Goal: Task Accomplishment & Management: Manage account settings

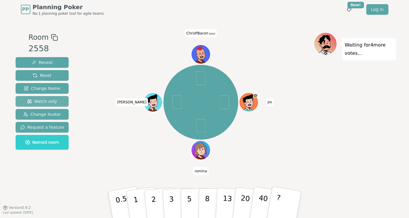
click at [48, 99] on span "Watch only" at bounding box center [42, 101] width 30 height 6
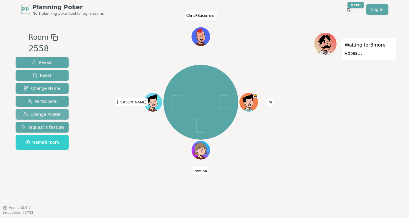
click at [60, 112] on button "Change Avatar" at bounding box center [42, 114] width 53 height 11
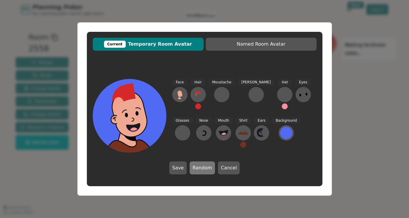
click at [208, 168] on button "Random" at bounding box center [202, 167] width 25 height 13
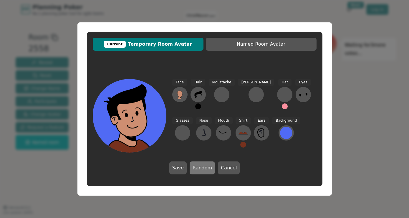
click at [208, 168] on button "Random" at bounding box center [202, 167] width 25 height 13
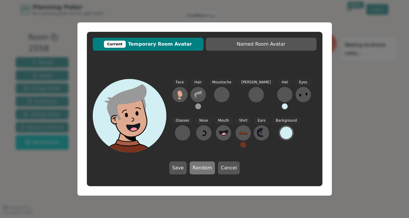
click at [208, 168] on button "Random" at bounding box center [202, 167] width 25 height 13
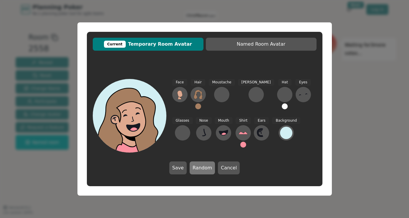
click at [208, 168] on button "Random" at bounding box center [202, 167] width 25 height 13
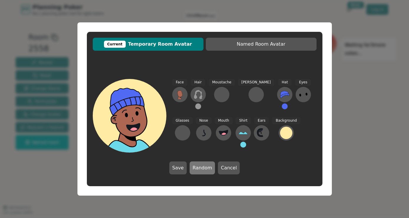
click at [208, 168] on button "Random" at bounding box center [202, 167] width 25 height 13
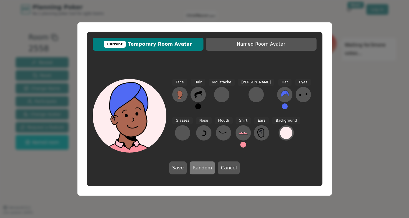
click at [208, 168] on button "Random" at bounding box center [202, 167] width 25 height 13
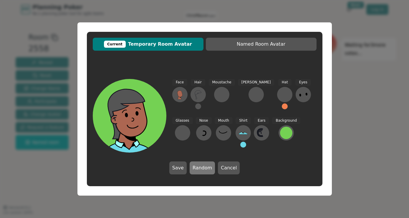
click at [208, 168] on button "Random" at bounding box center [202, 167] width 25 height 13
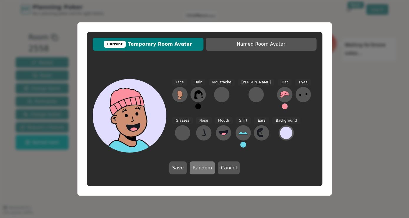
click at [208, 168] on button "Random" at bounding box center [202, 167] width 25 height 13
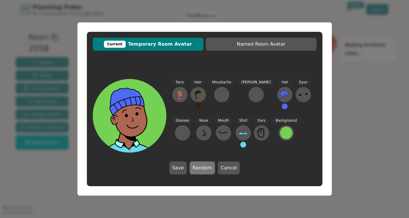
click at [208, 168] on button "Random" at bounding box center [202, 167] width 25 height 13
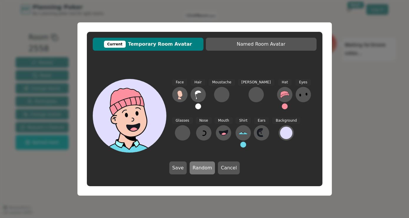
click at [208, 168] on button "Random" at bounding box center [202, 167] width 25 height 13
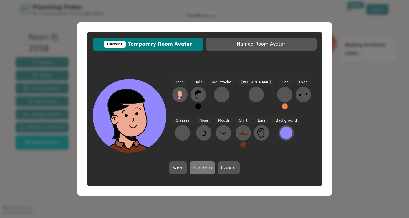
click at [208, 168] on button "Random" at bounding box center [202, 167] width 25 height 13
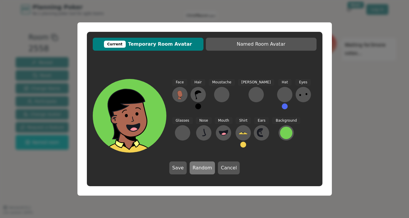
click at [208, 168] on button "Random" at bounding box center [202, 167] width 25 height 13
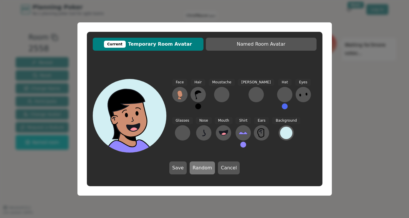
click at [208, 168] on button "Random" at bounding box center [202, 167] width 25 height 13
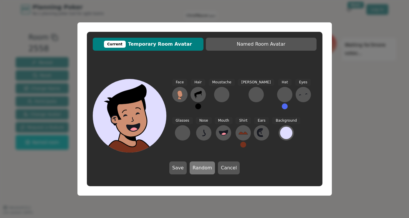
click at [208, 168] on button "Random" at bounding box center [202, 167] width 25 height 13
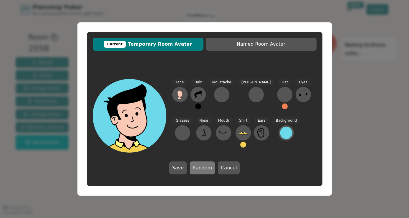
click at [208, 168] on button "Random" at bounding box center [202, 167] width 25 height 13
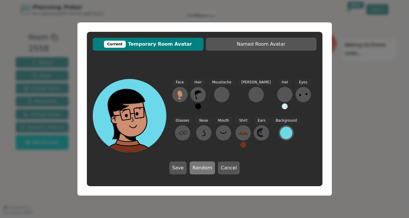
click at [208, 168] on button "Random" at bounding box center [202, 167] width 25 height 13
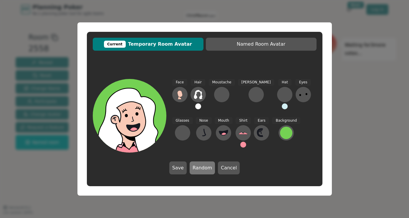
click at [208, 169] on button "Random" at bounding box center [202, 167] width 25 height 13
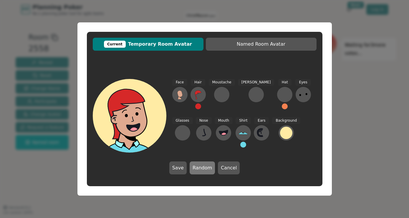
click at [208, 169] on button "Random" at bounding box center [202, 167] width 25 height 13
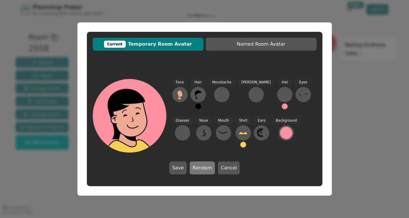
click at [208, 169] on button "Random" at bounding box center [202, 167] width 25 height 13
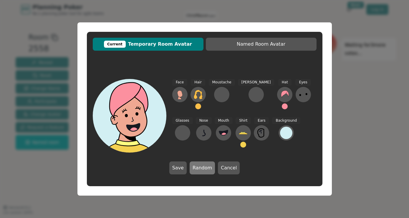
click at [208, 169] on button "Random" at bounding box center [202, 167] width 25 height 13
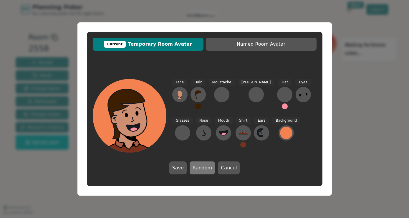
click at [208, 169] on button "Random" at bounding box center [202, 167] width 25 height 13
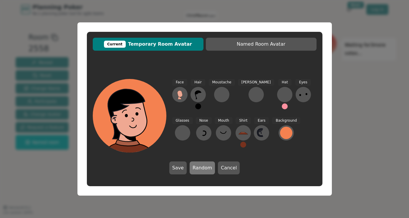
click at [208, 169] on button "Random" at bounding box center [202, 167] width 25 height 13
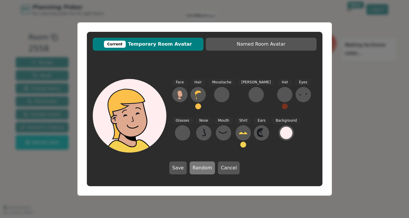
click at [208, 169] on button "Random" at bounding box center [202, 167] width 25 height 13
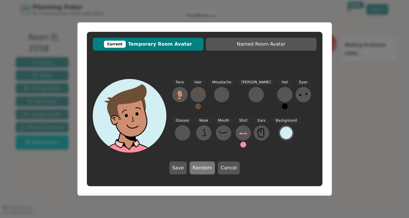
click at [208, 169] on button "Random" at bounding box center [202, 167] width 25 height 13
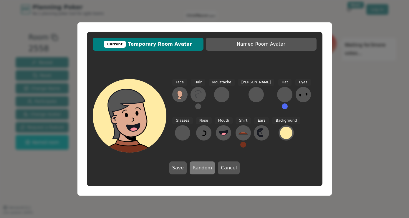
click at [208, 169] on button "Random" at bounding box center [202, 167] width 25 height 13
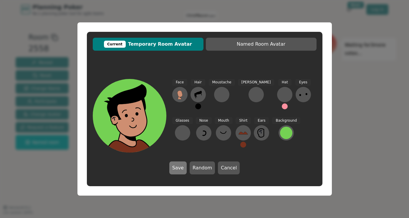
click at [184, 170] on button "Save" at bounding box center [177, 167] width 17 height 13
